Goal: Task Accomplishment & Management: Complete application form

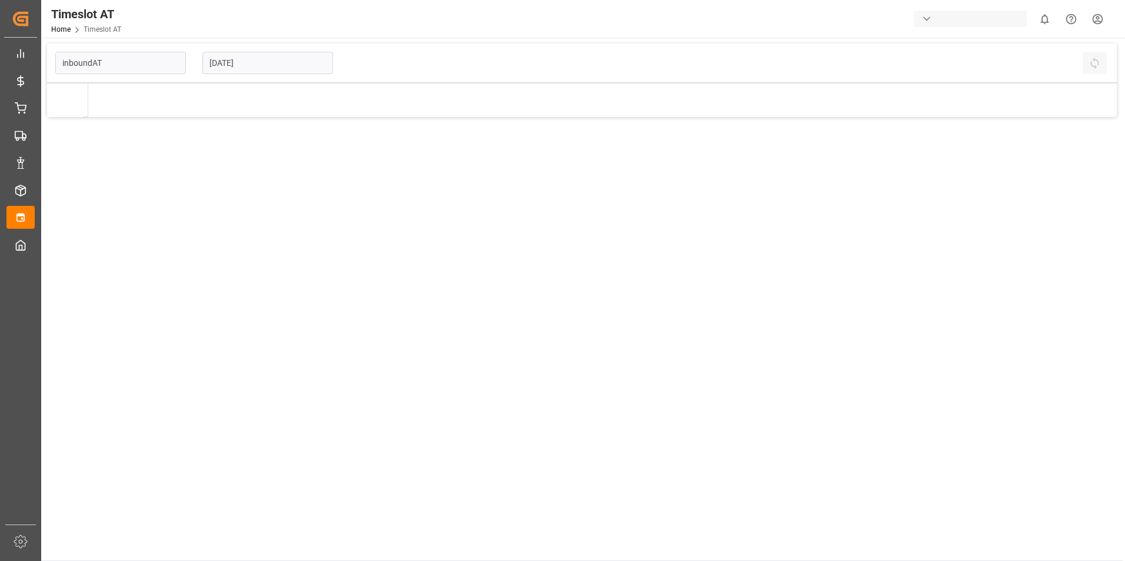
type input "Inbound AT"
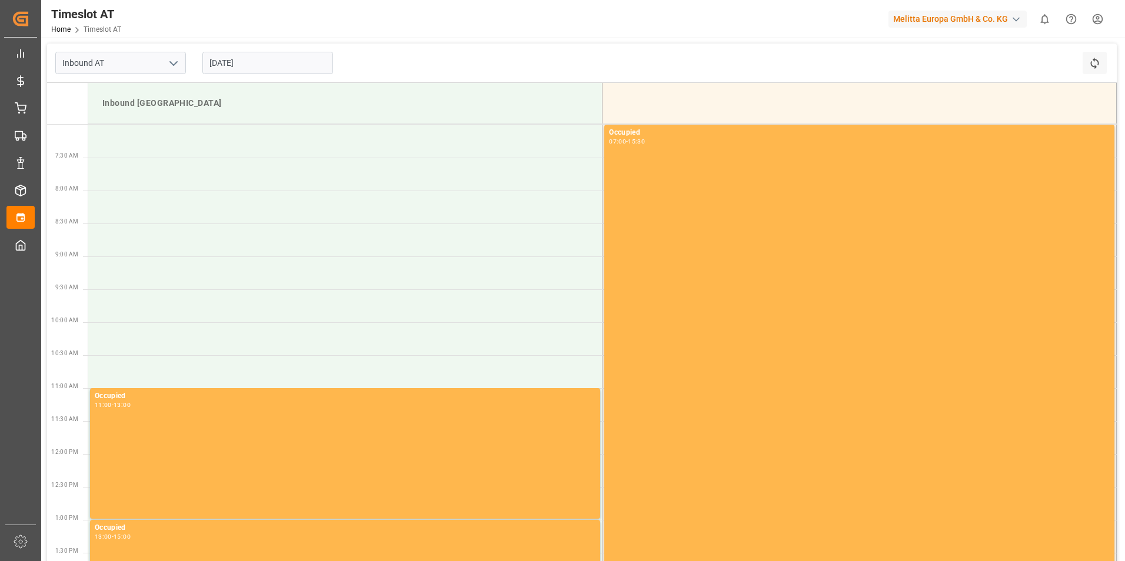
click at [271, 64] on input "[DATE]" at bounding box center [267, 63] width 131 height 22
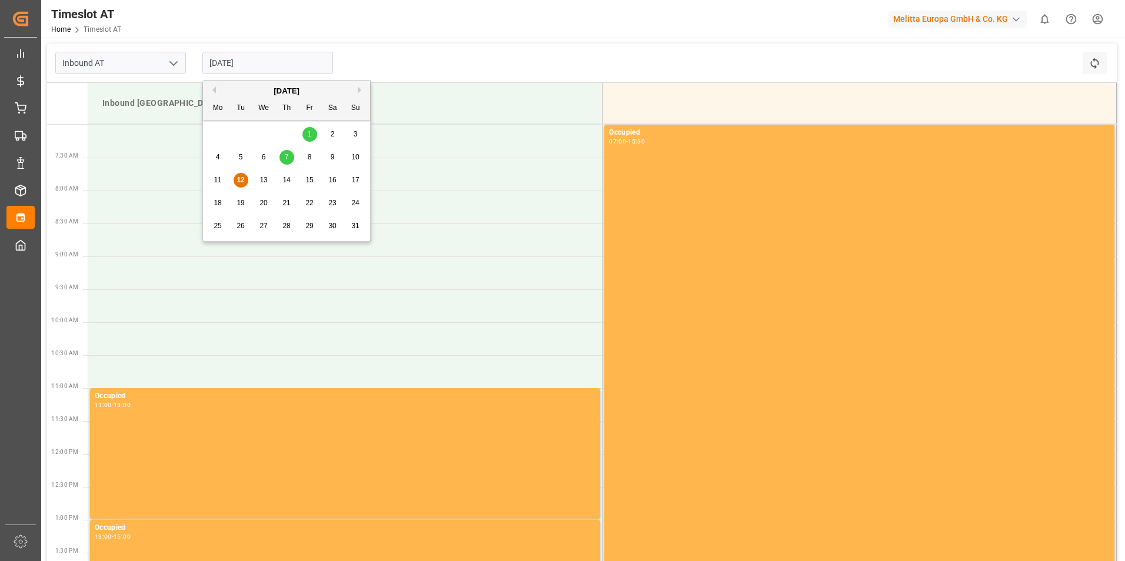
click at [289, 180] on span "14" at bounding box center [286, 180] width 8 height 8
type input "[DATE]"
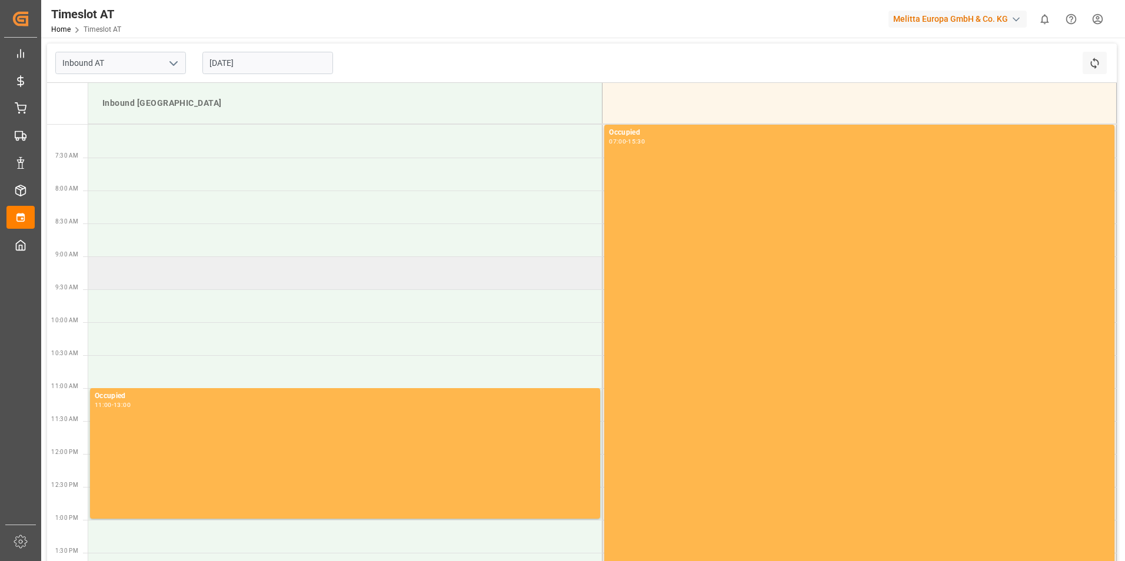
click at [223, 278] on td at bounding box center [345, 272] width 514 height 33
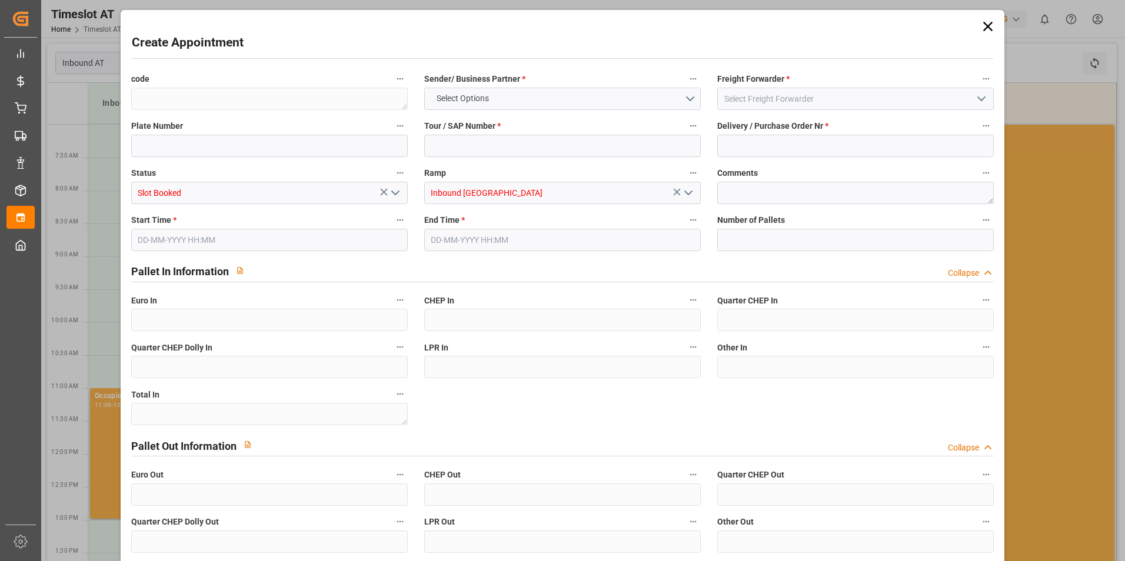
type input "0"
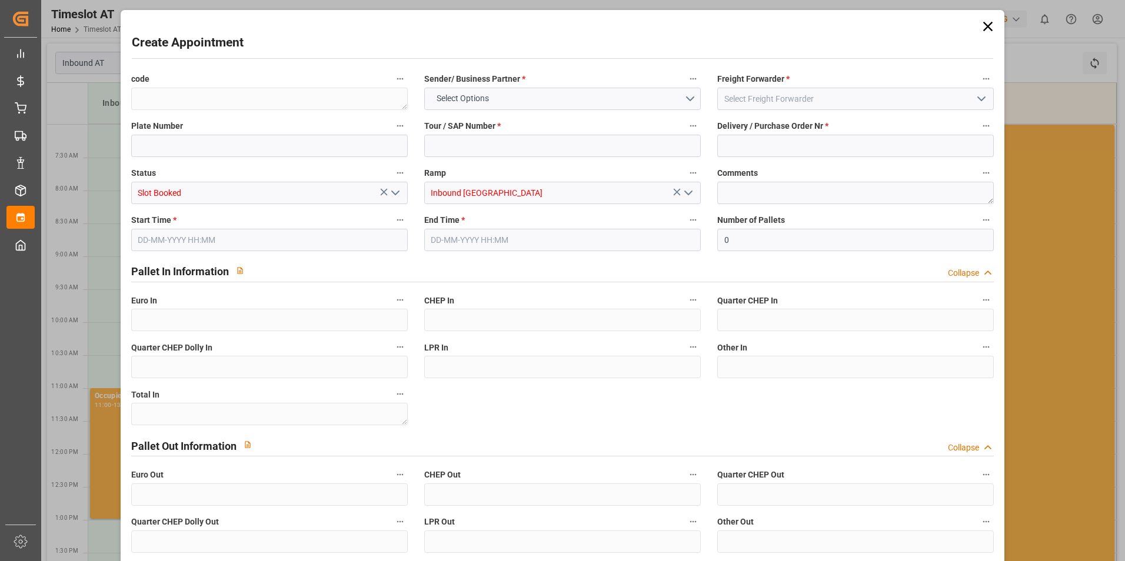
type input "0"
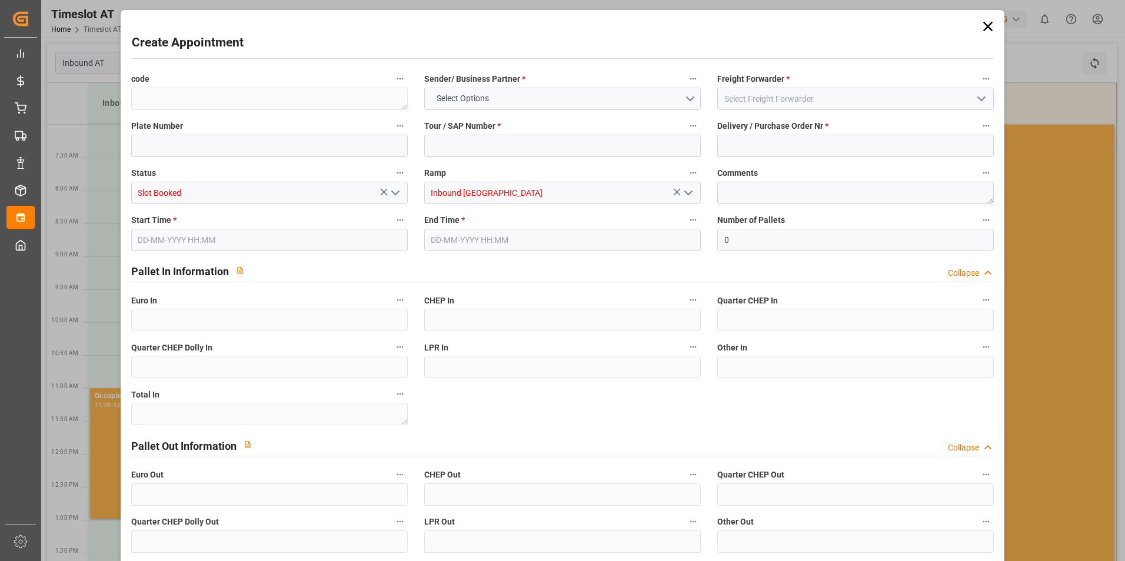
type input "0"
type input "[DATE] 09:00"
type input "[DATE] 11:00"
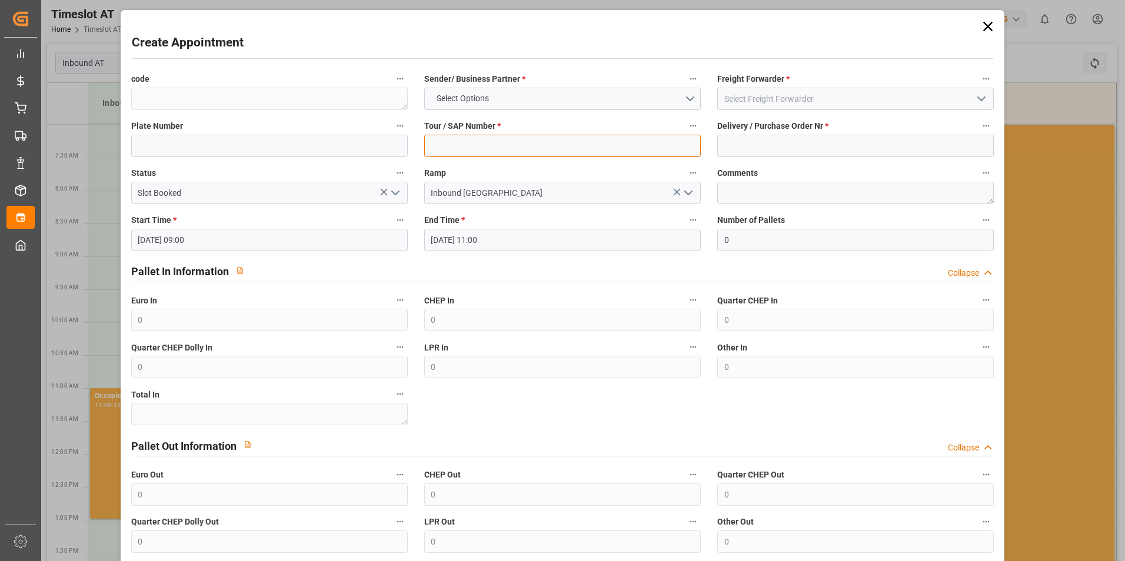
click at [477, 145] on input at bounding box center [562, 146] width 276 height 22
paste input "62042113"
type input "62042113"
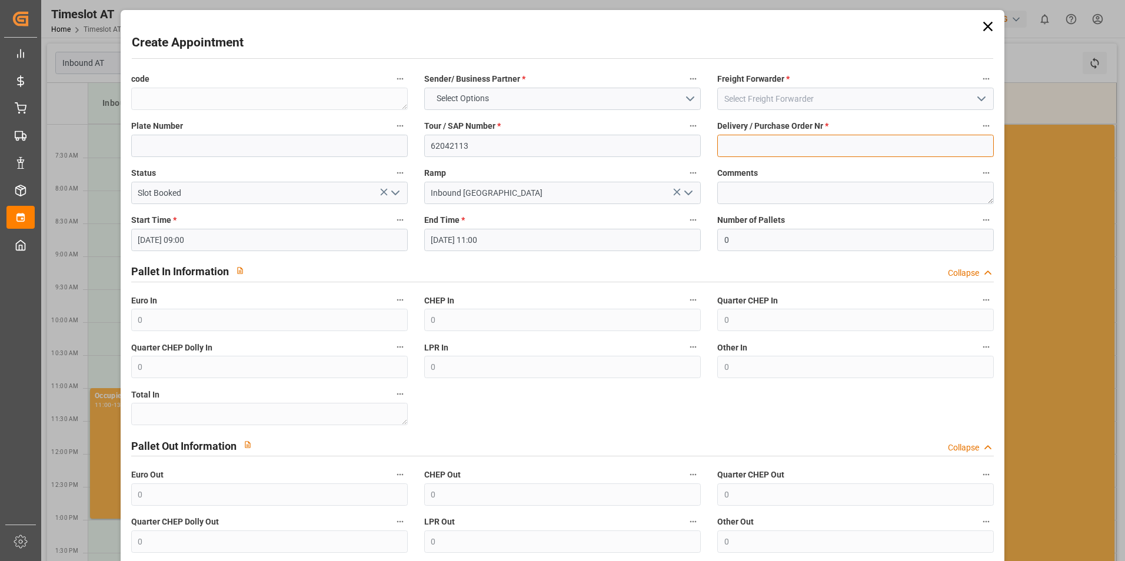
drag, startPoint x: 751, startPoint y: 146, endPoint x: 754, endPoint y: 139, distance: 7.6
click at [751, 146] on input at bounding box center [855, 146] width 276 height 22
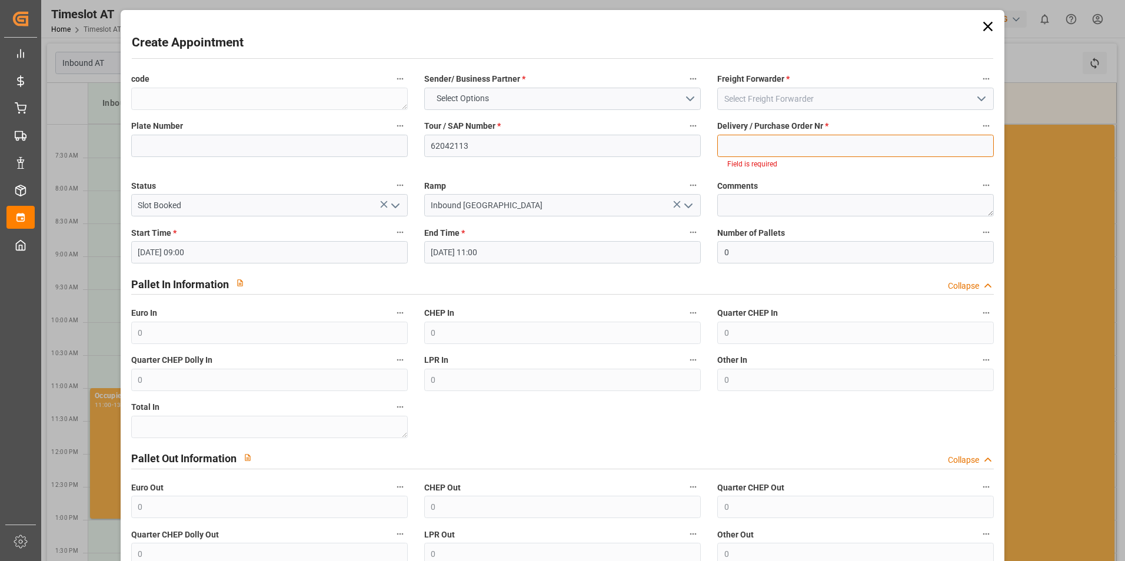
paste input "488876"
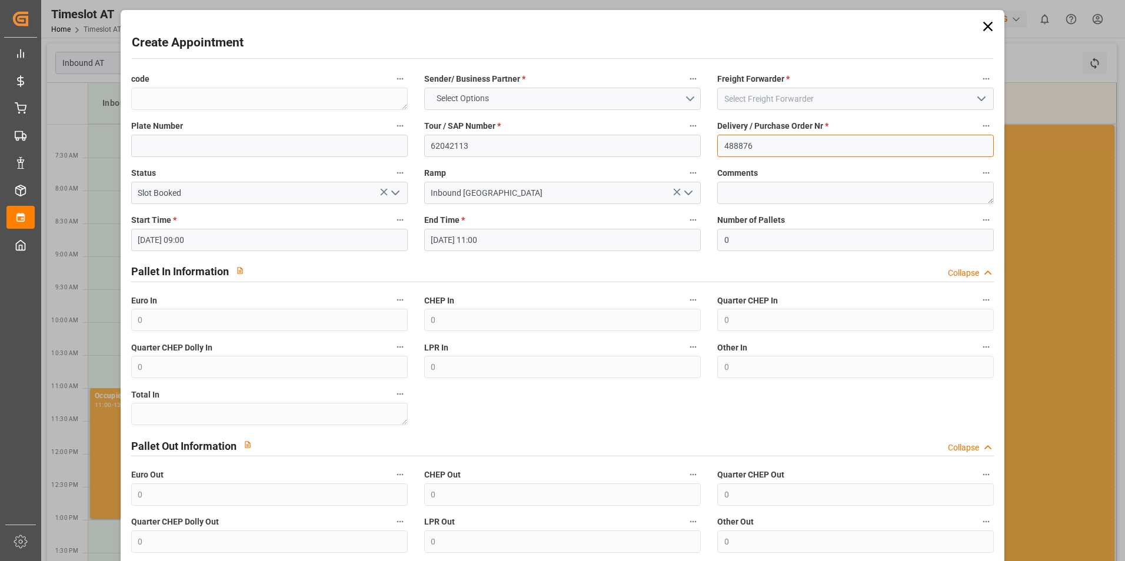
type input "488876"
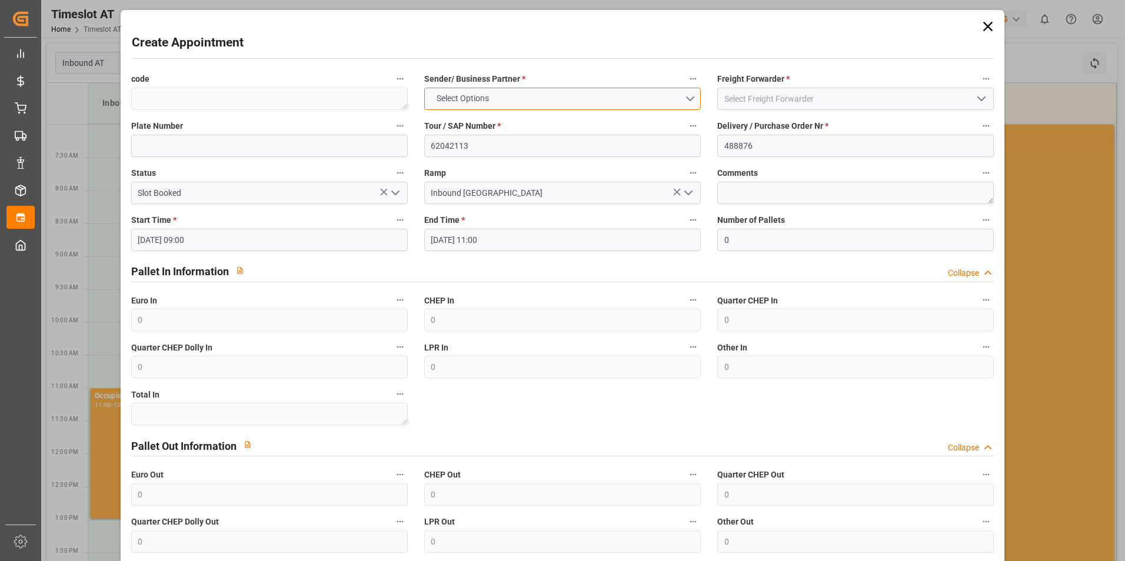
click at [561, 95] on button "Select Options" at bounding box center [562, 99] width 276 height 22
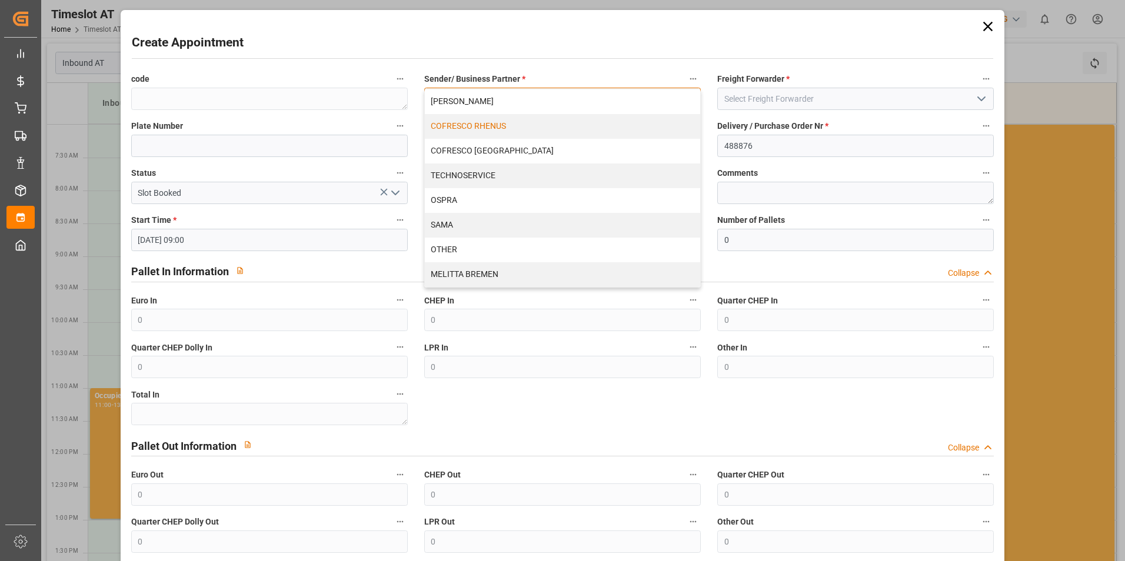
click at [535, 122] on div "COFRESCO RHENUS" at bounding box center [562, 126] width 275 height 25
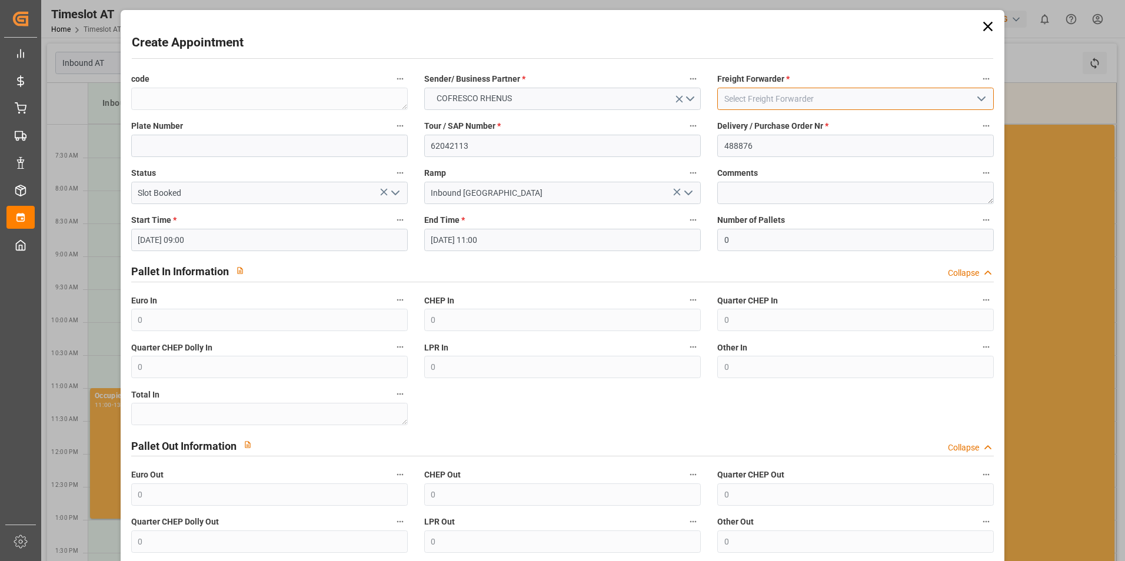
click at [870, 97] on input at bounding box center [855, 99] width 276 height 22
click at [974, 97] on icon "open menu" at bounding box center [981, 99] width 14 height 14
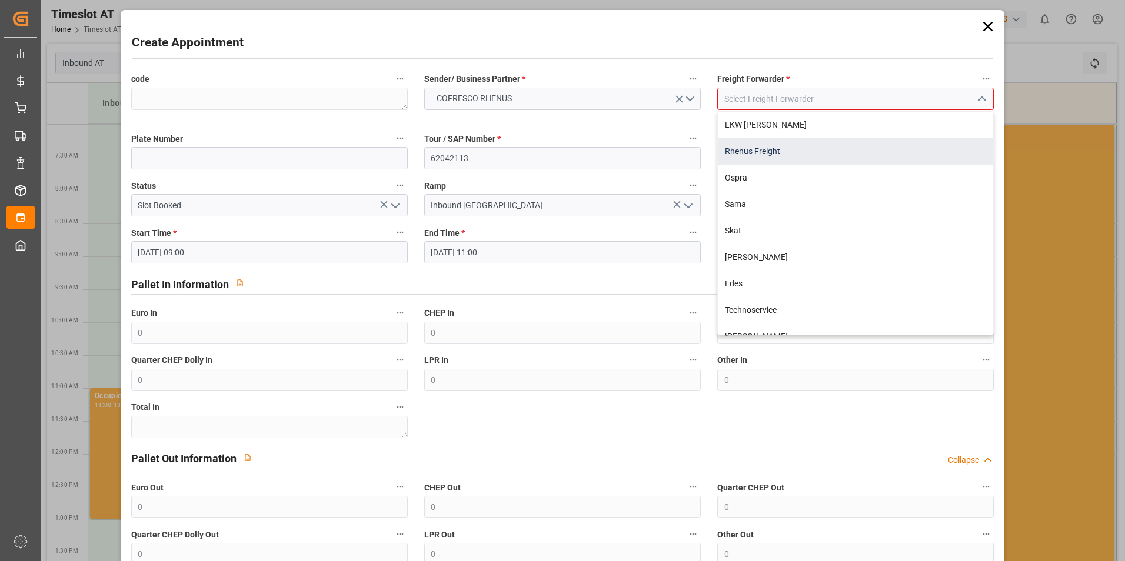
click at [834, 155] on div "Rhenus Freight" at bounding box center [855, 151] width 275 height 26
type input "Rhenus Freight"
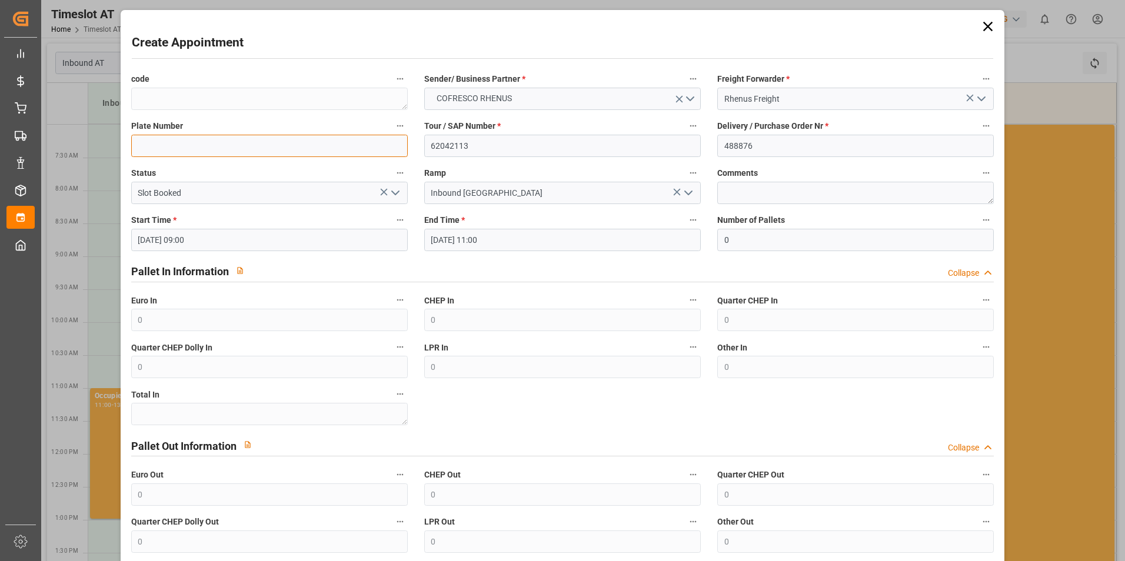
click at [237, 147] on input at bounding box center [269, 146] width 276 height 22
paste input "GDA2671C WGM0928R"
click at [181, 142] on input "GDA2671C WGM0928R" at bounding box center [269, 146] width 276 height 22
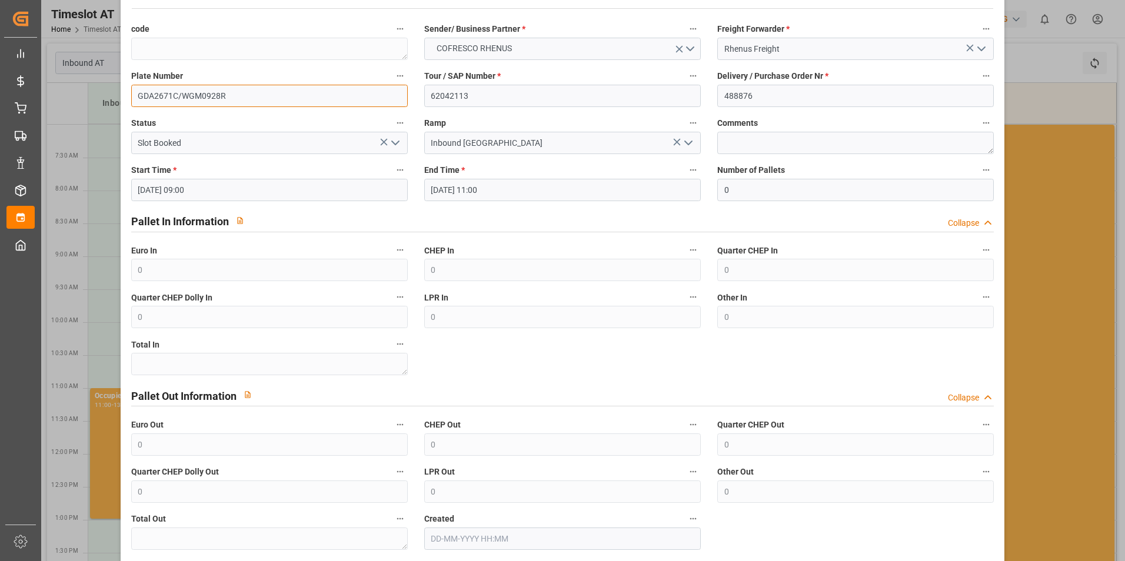
scroll to position [107, 0]
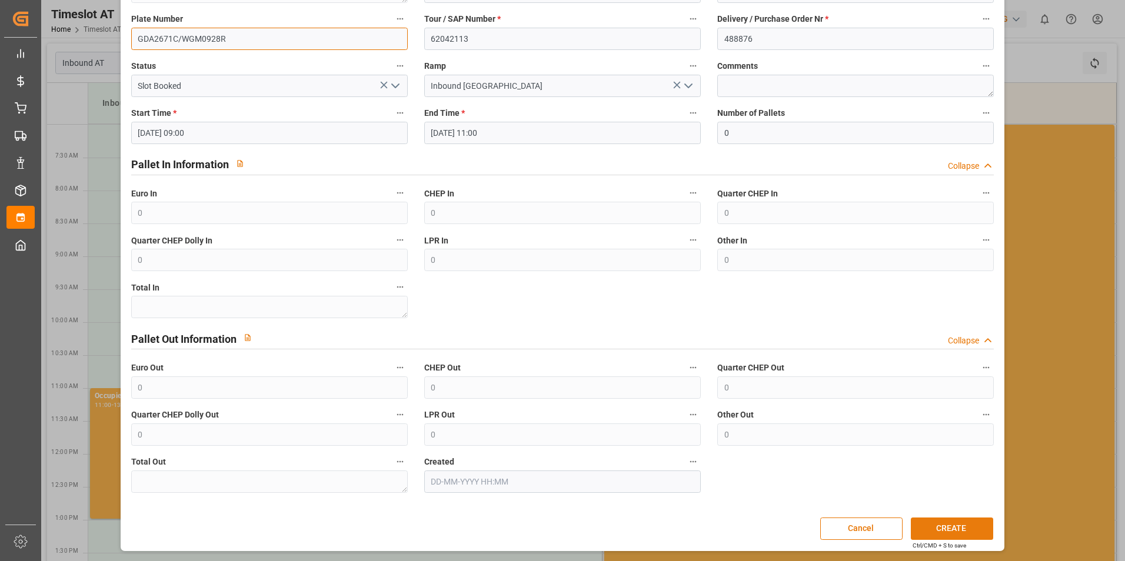
type input "GDA2671C/WGM0928R"
click at [926, 525] on button "CREATE" at bounding box center [952, 529] width 82 height 22
